Goal: Transaction & Acquisition: Purchase product/service

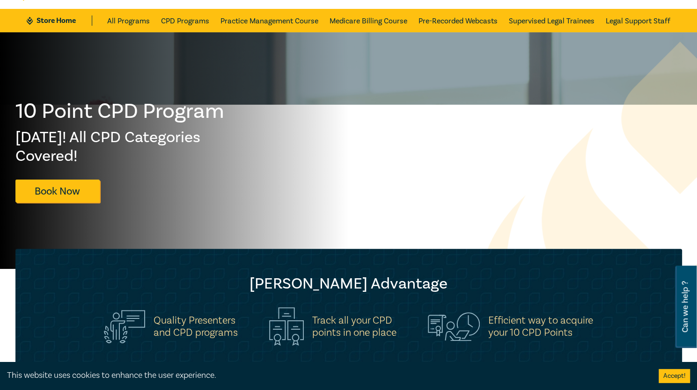
scroll to position [47, 0]
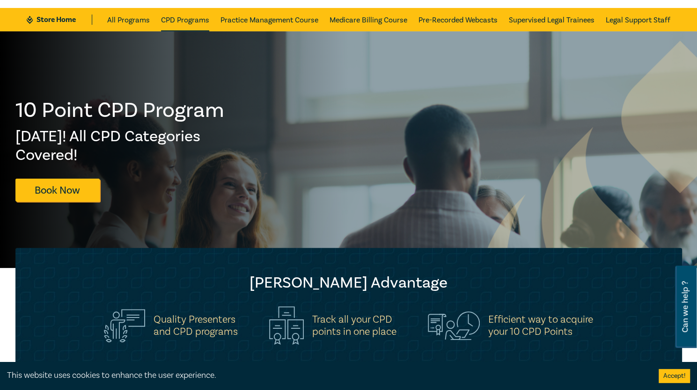
click at [186, 17] on link "CPD Programs" at bounding box center [185, 19] width 48 height 23
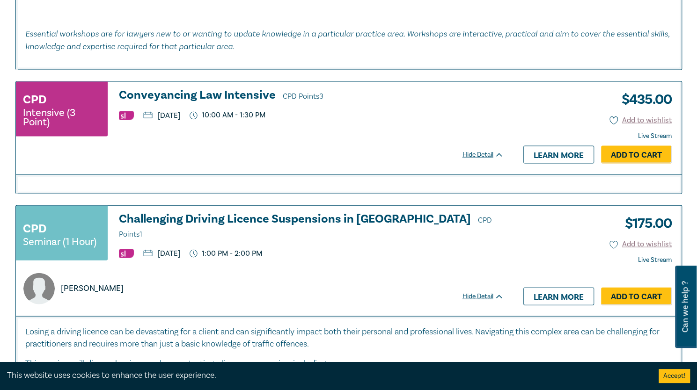
scroll to position [3227, 0]
click at [248, 88] on h3 "Conveyancing Law Intensive CPD Points 3" at bounding box center [311, 95] width 385 height 14
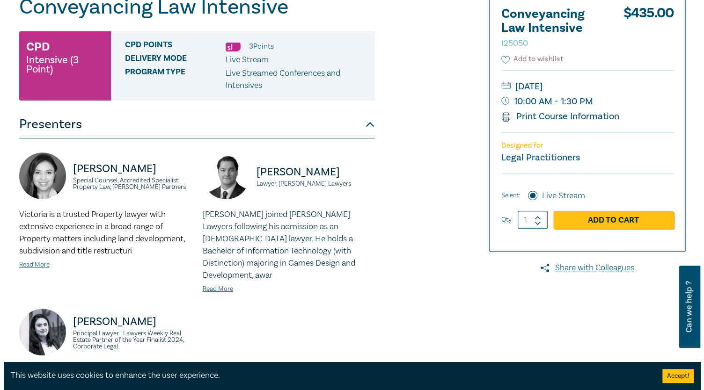
scroll to position [129, 0]
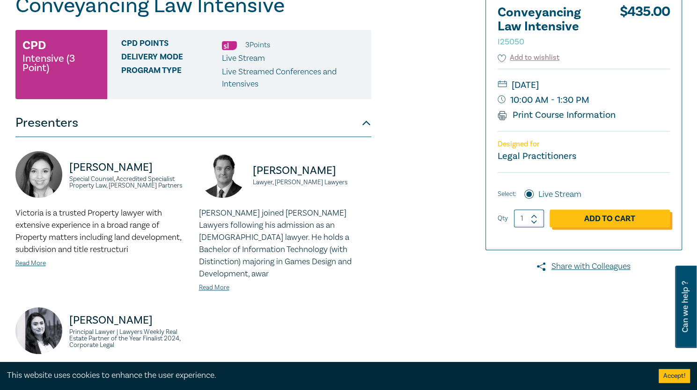
click at [565, 223] on link "Add to Cart" at bounding box center [610, 219] width 120 height 18
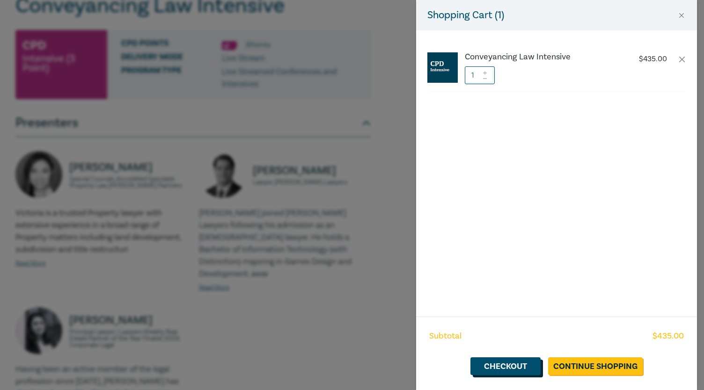
click at [520, 361] on link "Checkout" at bounding box center [505, 367] width 70 height 18
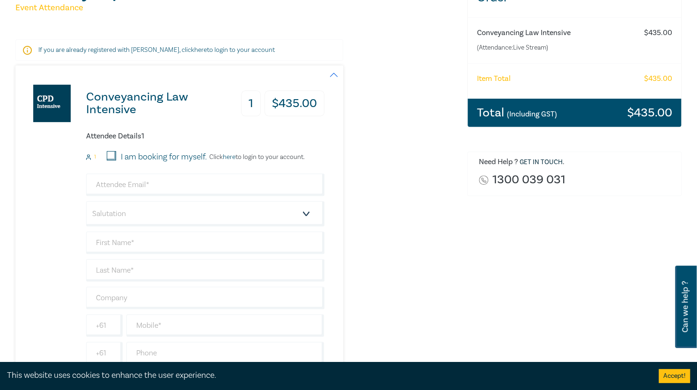
scroll to position [144, 0]
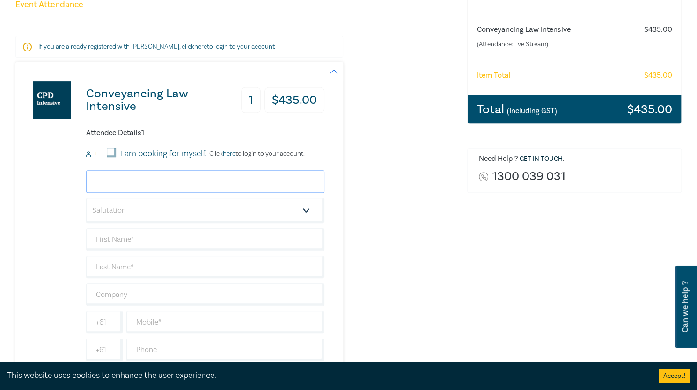
click at [210, 179] on input "email" at bounding box center [205, 181] width 238 height 22
type input "sharan@dcmlawyers.com"
click at [169, 211] on select "Salutation Mr. Mrs. Ms. Miss Dr. Prof. Other" at bounding box center [205, 210] width 238 height 25
select select "Ms."
click at [86, 198] on select "Salutation Mr. Mrs. Ms. Miss Dr. Prof. Other" at bounding box center [205, 210] width 238 height 25
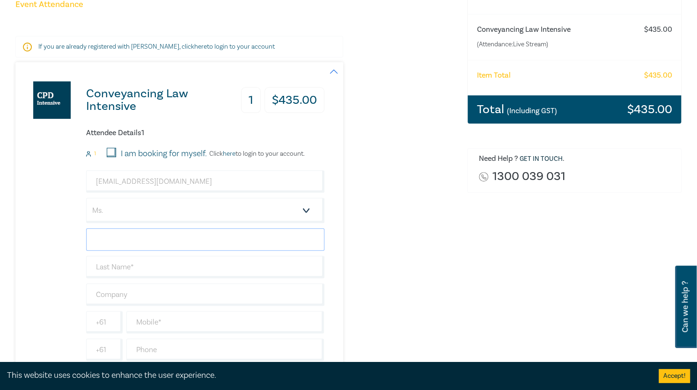
click at [168, 243] on input "text" at bounding box center [205, 239] width 238 height 22
type input "[DEMOGRAPHIC_DATA]"
type input "Kaur"
type input "DCM Lawyers"
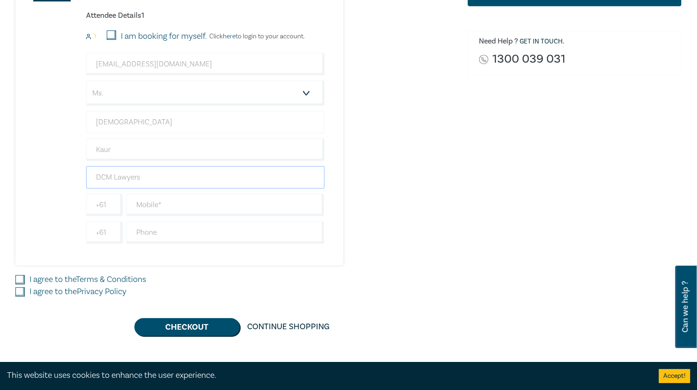
scroll to position [262, 0]
click at [184, 209] on input "text" at bounding box center [225, 204] width 198 height 22
type input "0425741700"
click at [21, 277] on input "I agree to the Terms & Conditions" at bounding box center [19, 279] width 9 height 9
checkbox input "true"
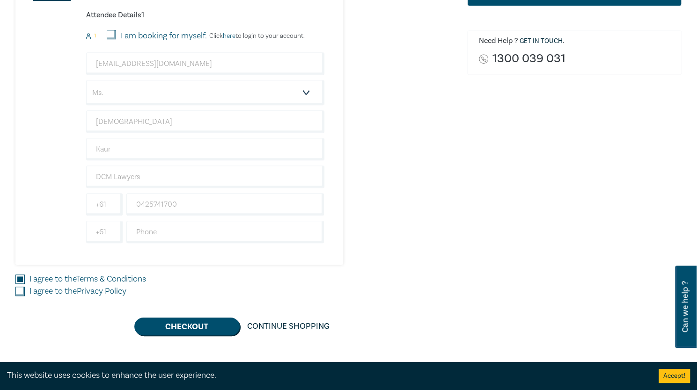
click at [22, 287] on input "I agree to the Privacy Policy" at bounding box center [19, 291] width 9 height 9
checkbox input "true"
click at [180, 325] on button "Checkout" at bounding box center [186, 327] width 105 height 18
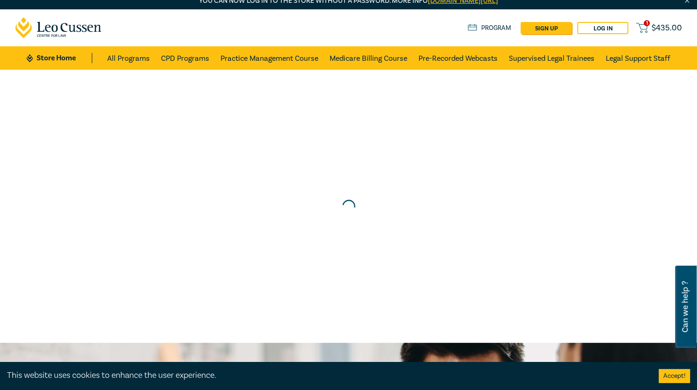
scroll to position [0, 0]
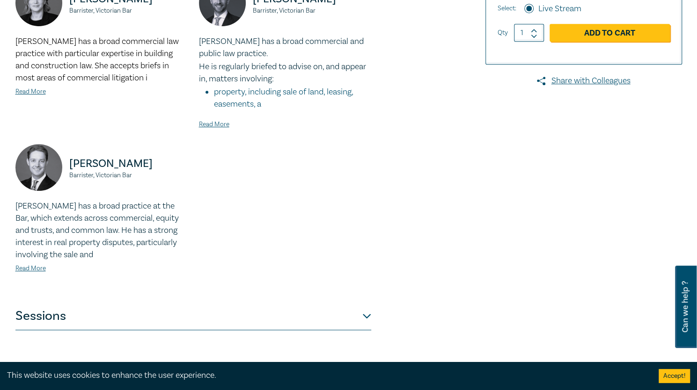
scroll to position [301, 0]
click at [343, 317] on button "Sessions" at bounding box center [193, 317] width 356 height 28
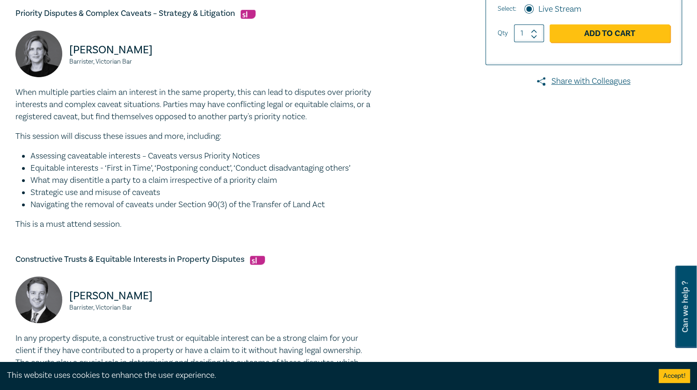
click at [343, 317] on div "Mitchell Kirk Barrister, Victorian Bar" at bounding box center [193, 305] width 367 height 56
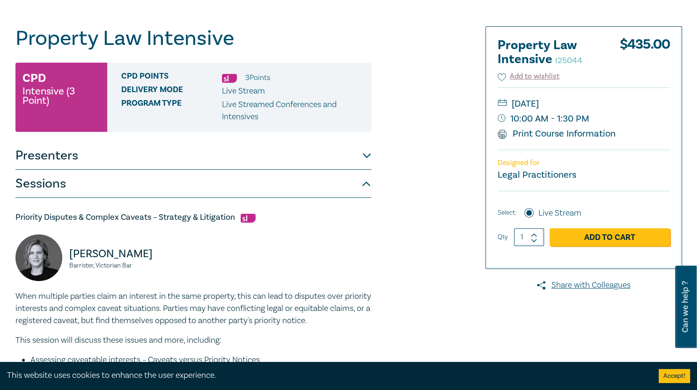
scroll to position [0, 0]
